Goal: Find specific page/section: Find specific page/section

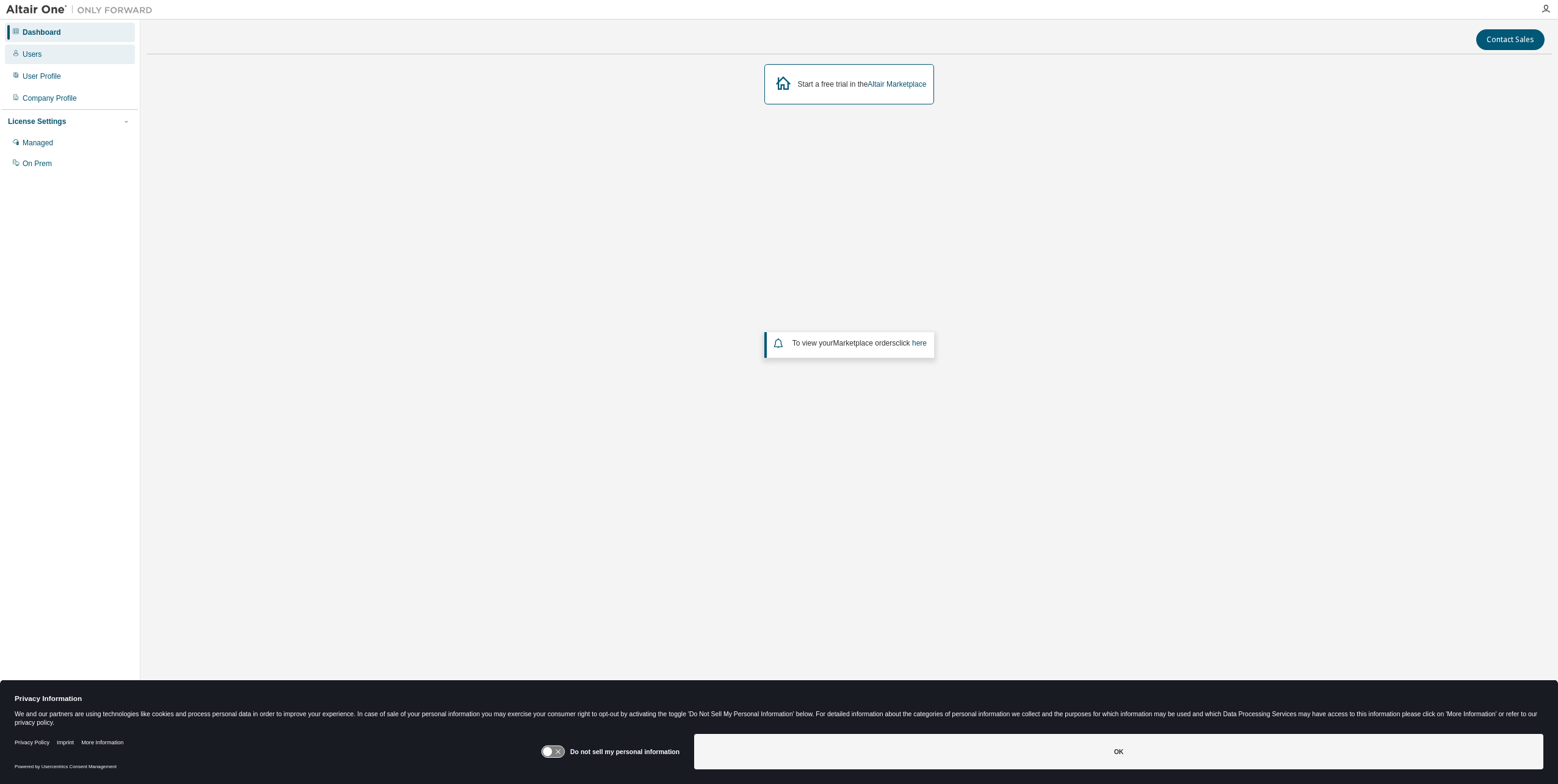
click at [56, 52] on div "Users" at bounding box center [70, 55] width 130 height 20
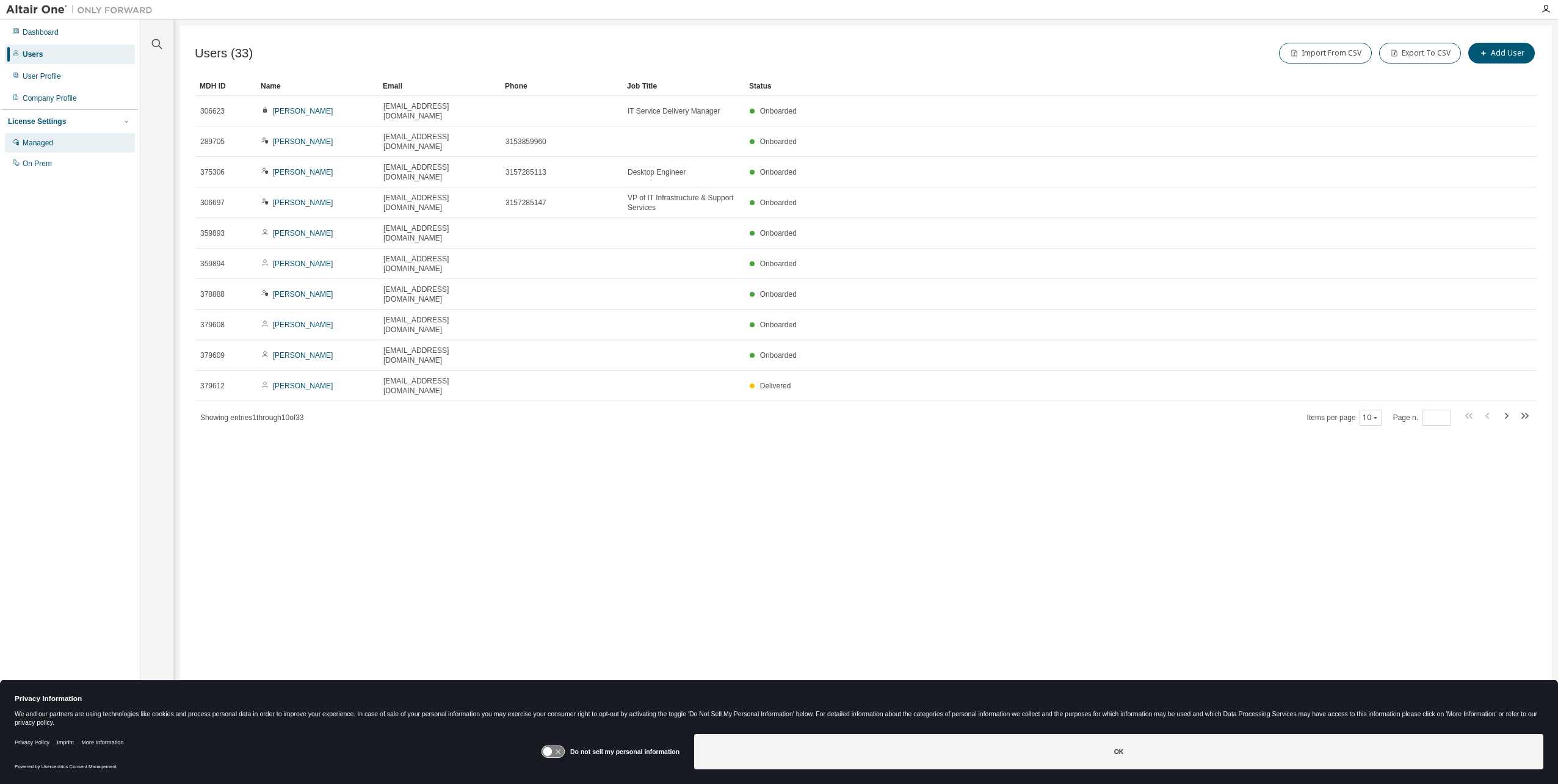
click at [49, 142] on div "Managed" at bounding box center [37, 142] width 30 height 10
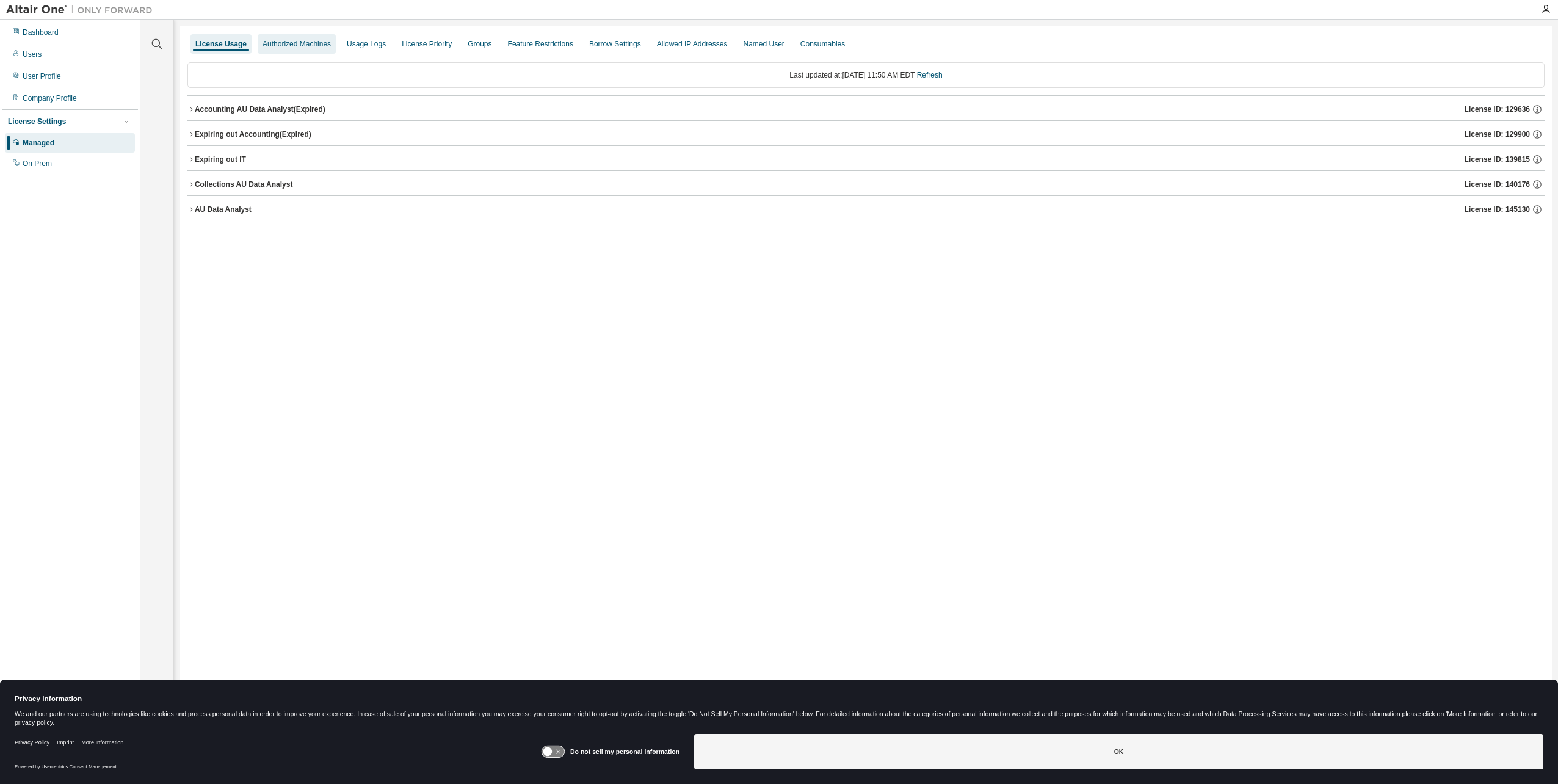
click at [298, 40] on div "Authorized Machines" at bounding box center [296, 44] width 68 height 10
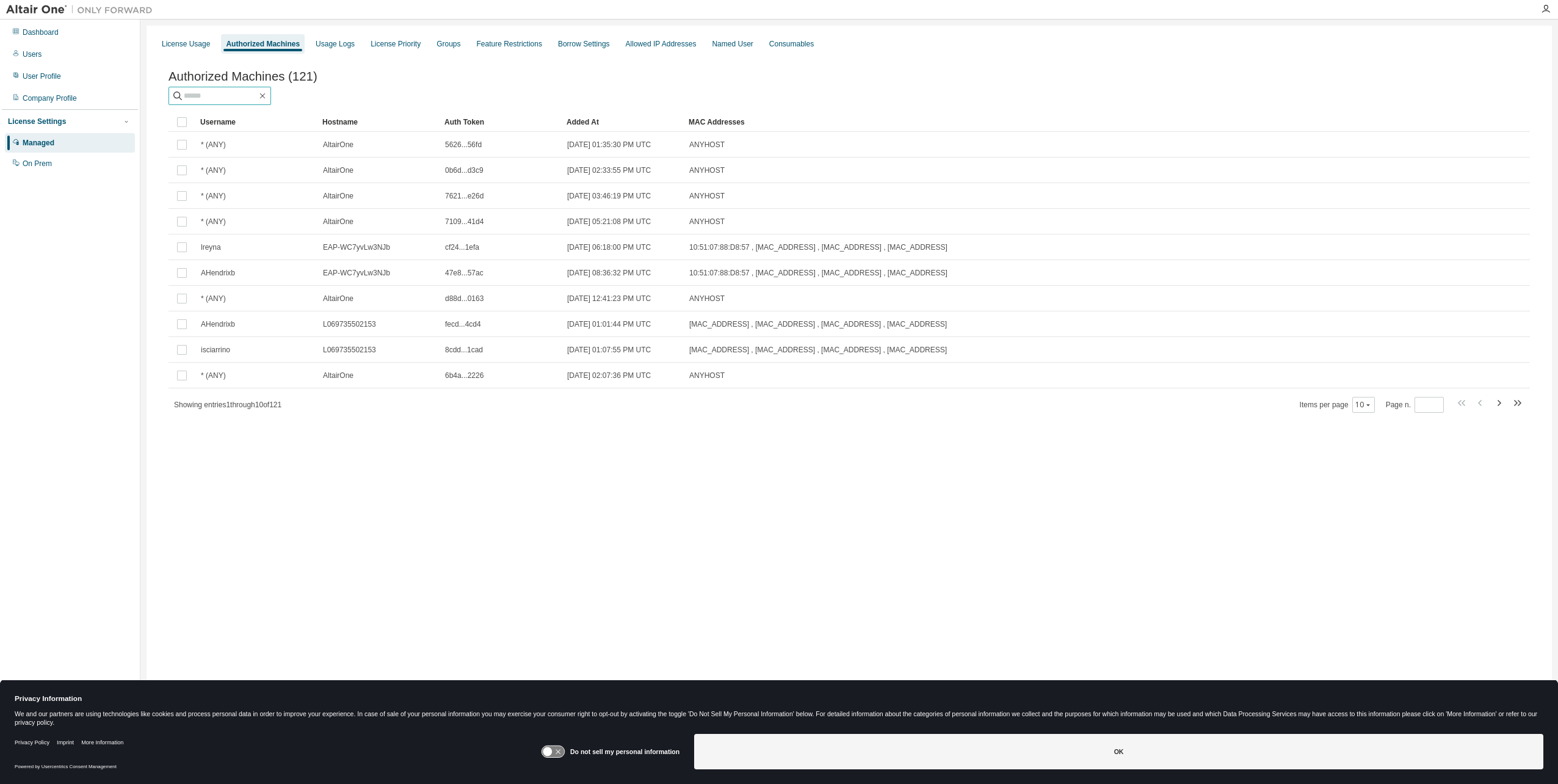
click at [216, 94] on input "text" at bounding box center [221, 95] width 73 height 12
click at [39, 160] on div "On Prem" at bounding box center [37, 164] width 29 height 10
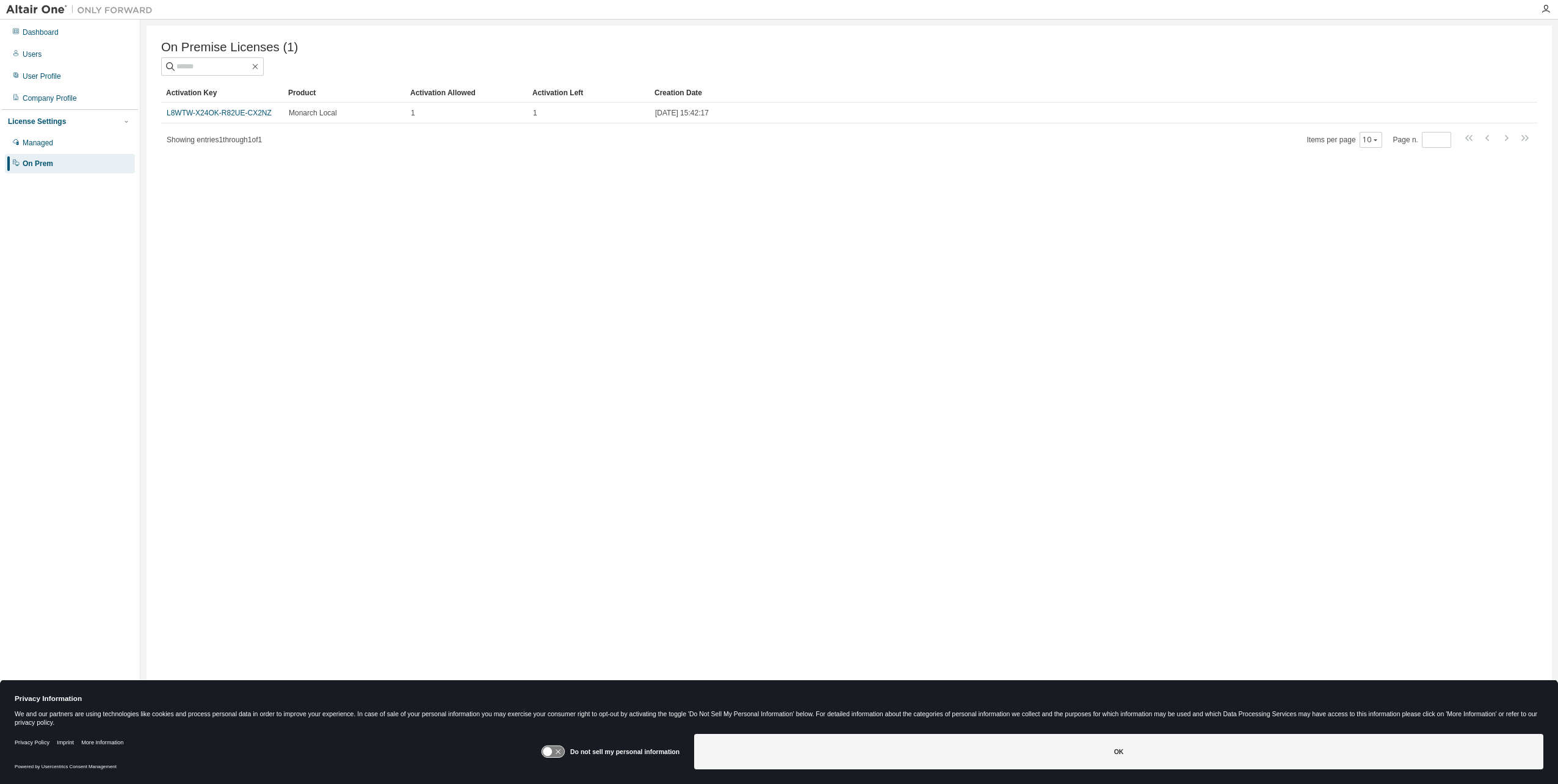
click at [811, 62] on div at bounding box center [849, 66] width 1376 height 18
